Goal: Task Accomplishment & Management: Complete application form

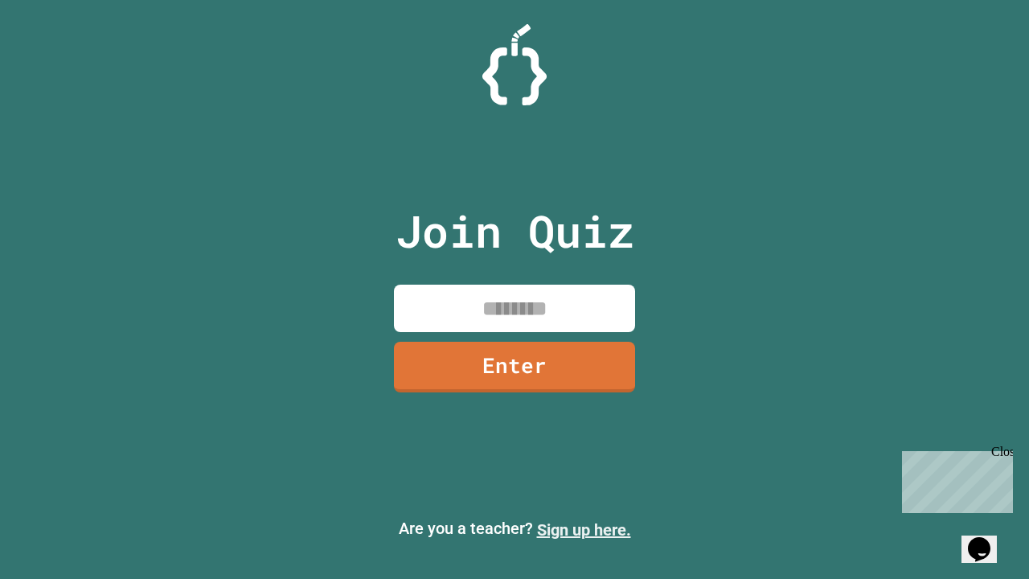
click at [584, 530] on link "Sign up here." at bounding box center [584, 529] width 94 height 19
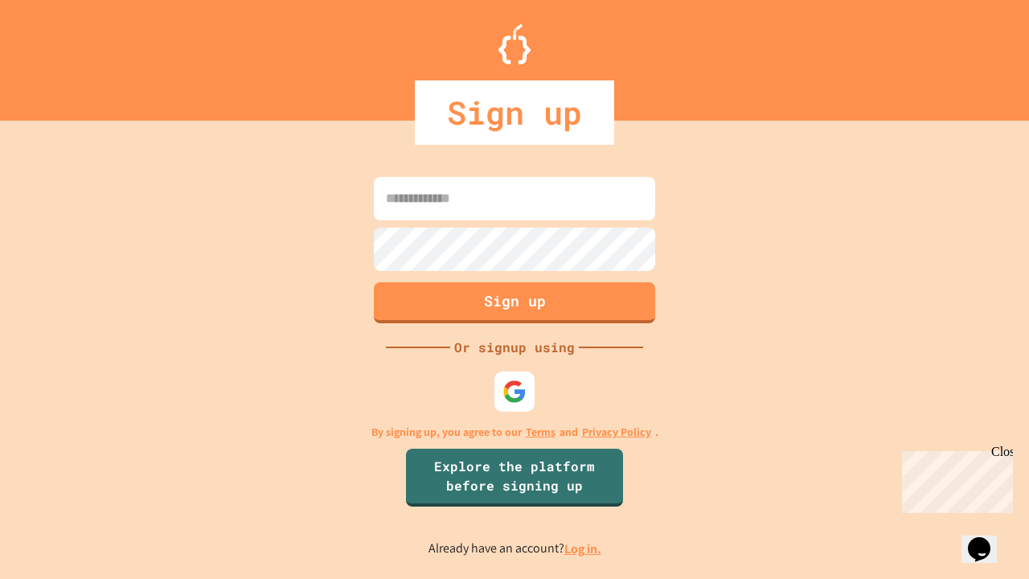
click at [584, 548] on link "Log in." at bounding box center [582, 548] width 37 height 17
